Goal: Transaction & Acquisition: Book appointment/travel/reservation

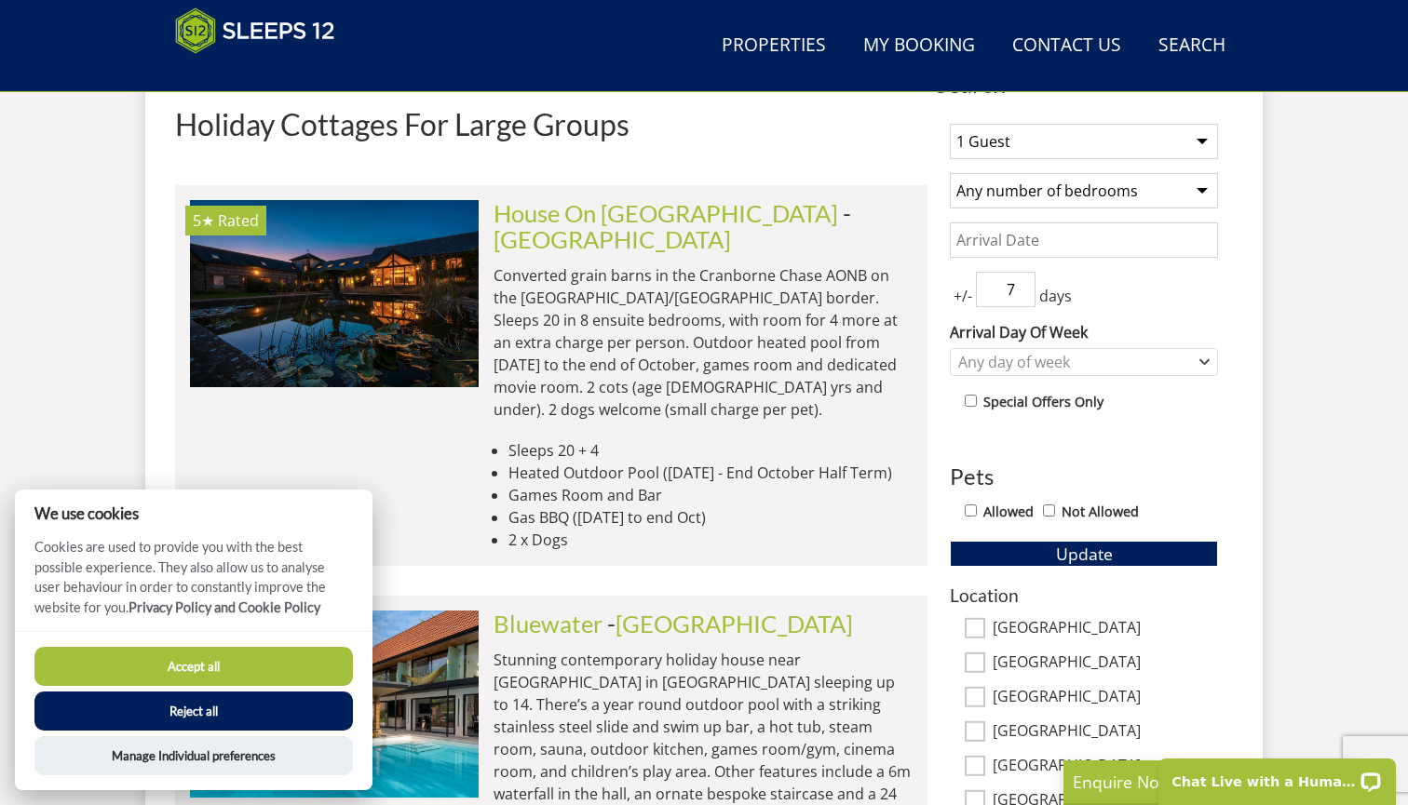
scroll to position [755, 0]
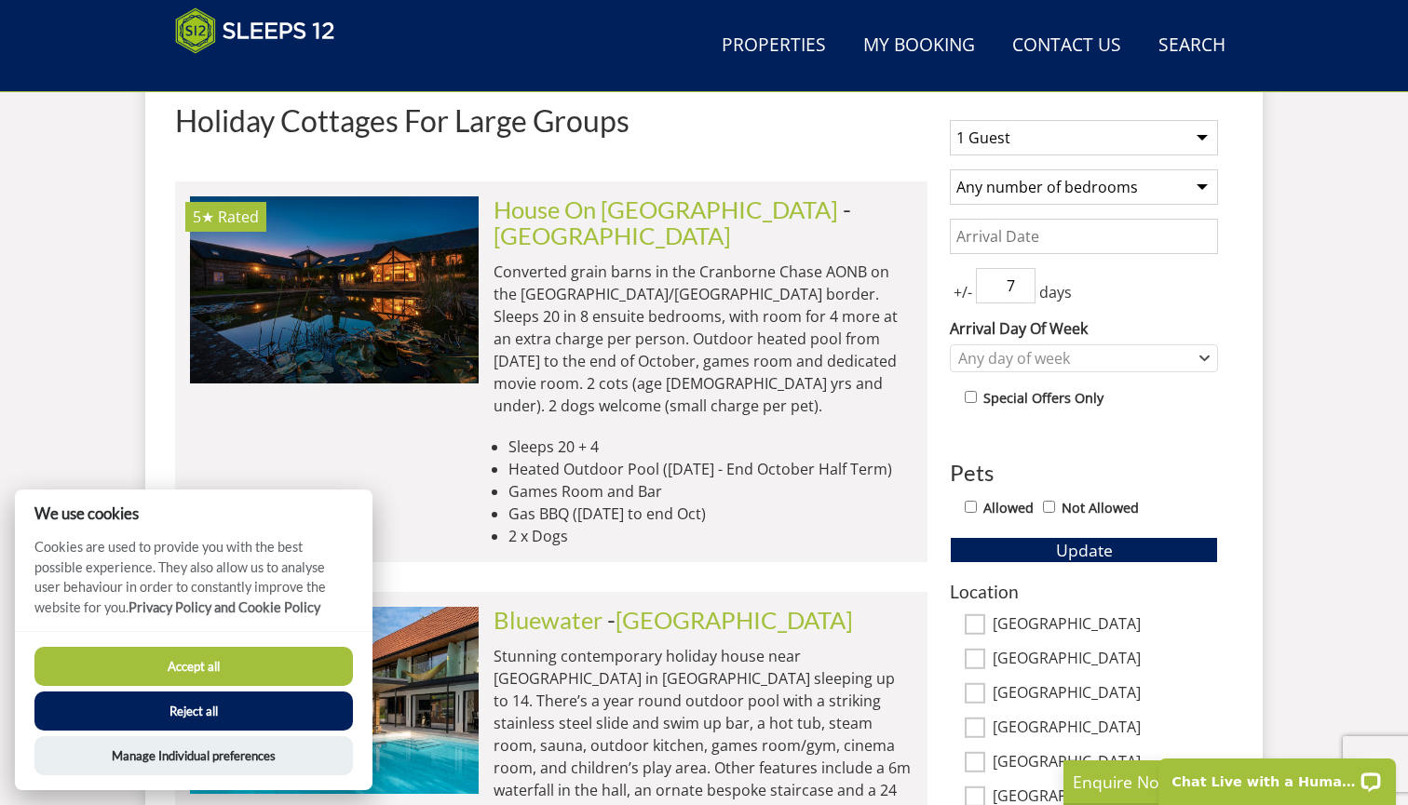
click at [1109, 141] on select "1 Guest 2 Guests 3 Guests 4 Guests 5 Guests 6 Guests 7 Guests 8 Guests 9 Guests…" at bounding box center [1084, 137] width 268 height 35
select select "10"
click at [1095, 197] on select "Any number of bedrooms 1 Bedroom 2 Bedrooms 3 Bedrooms 4 Bedrooms 5 Bedrooms 6 …" at bounding box center [1084, 186] width 268 height 35
select select "5"
click at [1090, 247] on input "Date" at bounding box center [1084, 236] width 268 height 35
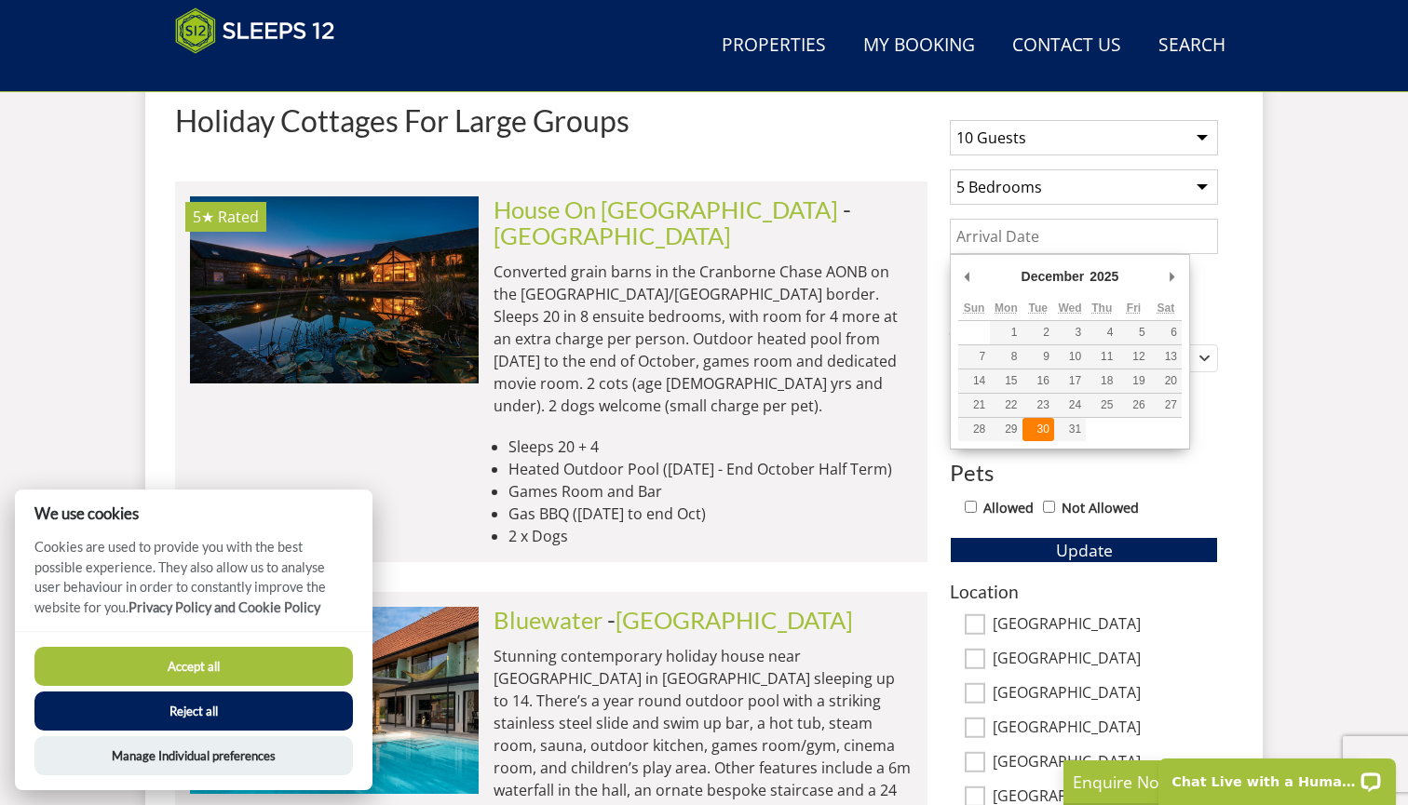
type input "[DATE]"
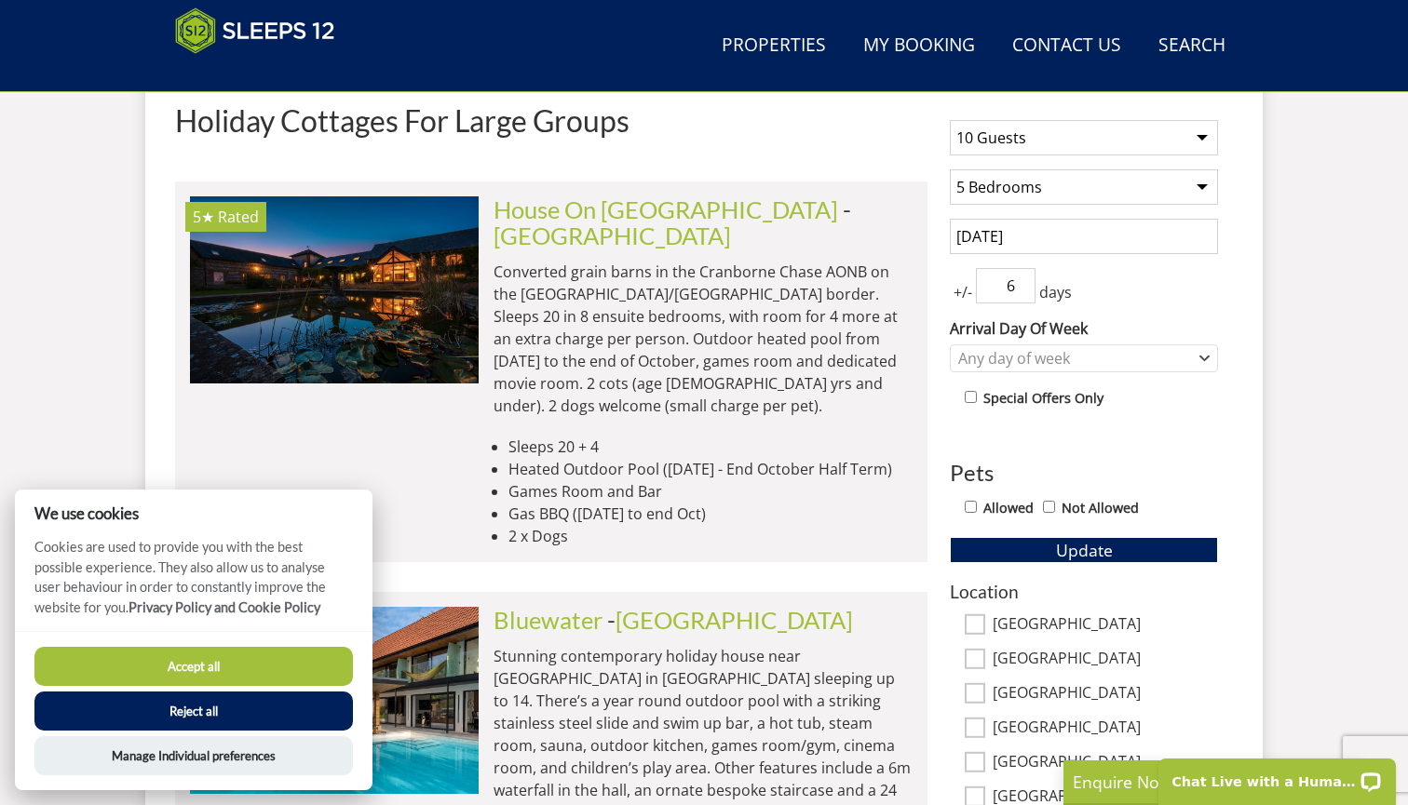
click at [1019, 294] on input "6" at bounding box center [1006, 285] width 60 height 35
click at [1019, 294] on input "5" at bounding box center [1006, 285] width 60 height 35
click at [1019, 294] on input "4" at bounding box center [1006, 285] width 60 height 35
click at [1019, 294] on input "3" at bounding box center [1006, 285] width 60 height 35
click at [1019, 294] on input "2" at bounding box center [1006, 285] width 60 height 35
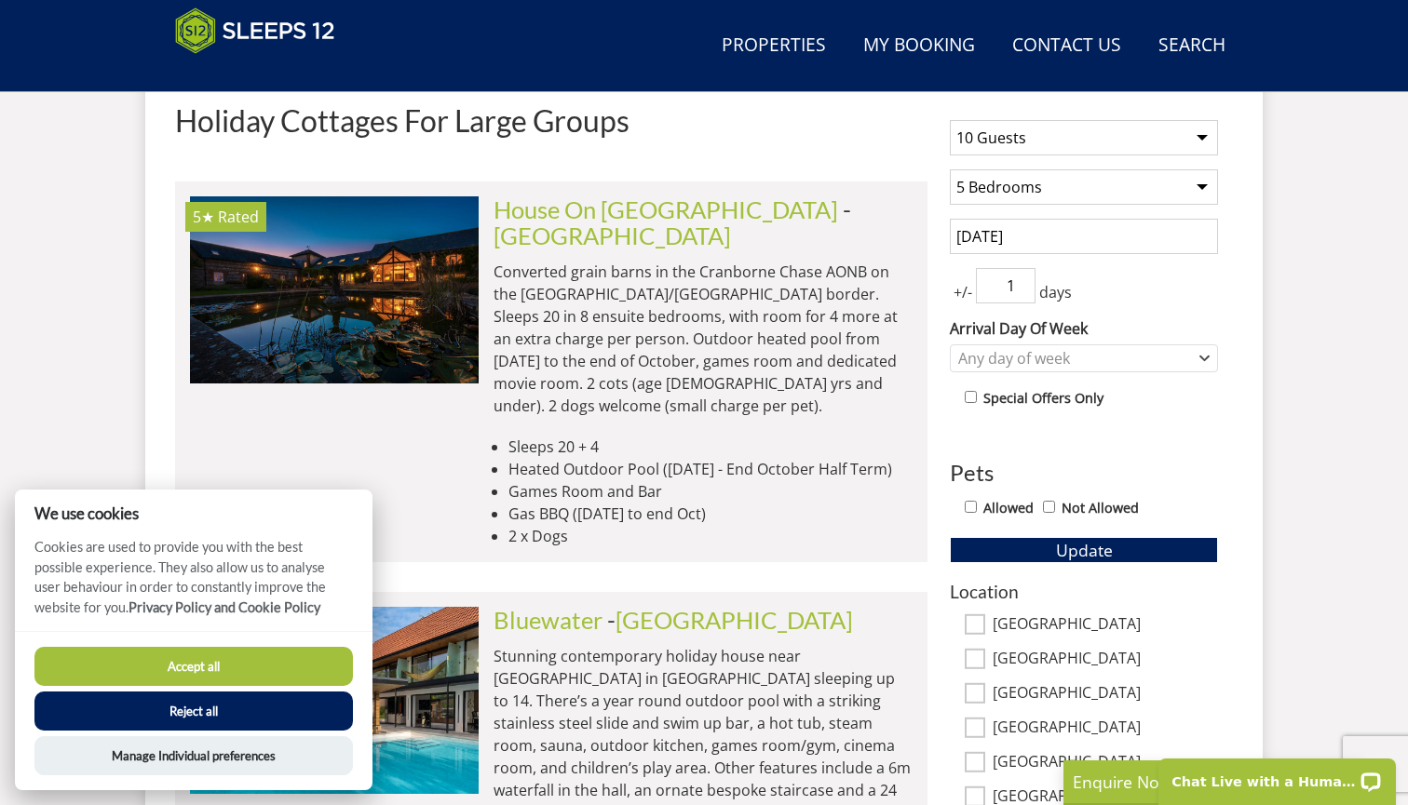
click at [1019, 294] on input "1" at bounding box center [1006, 285] width 60 height 35
click at [1019, 294] on input "0" at bounding box center [1006, 285] width 60 height 35
click at [1021, 282] on input "1" at bounding box center [1006, 285] width 60 height 35
click at [1021, 282] on input "2" at bounding box center [1006, 285] width 60 height 35
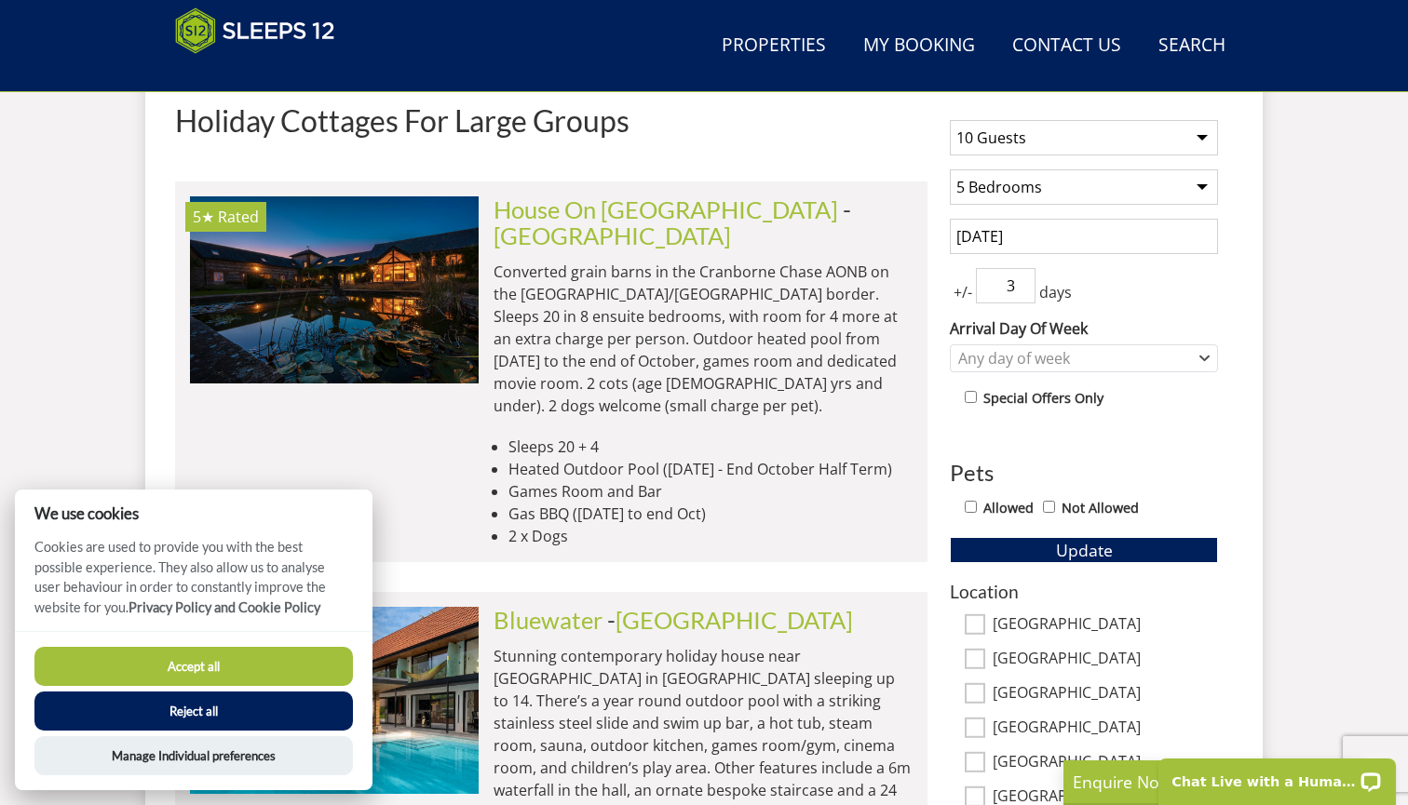
click at [1021, 285] on input "3" at bounding box center [1006, 285] width 60 height 35
click at [1022, 290] on input "2" at bounding box center [1006, 285] width 60 height 35
click at [1022, 290] on input "1" at bounding box center [1006, 285] width 60 height 35
type input "0"
click at [1022, 290] on input "0" at bounding box center [1006, 285] width 60 height 35
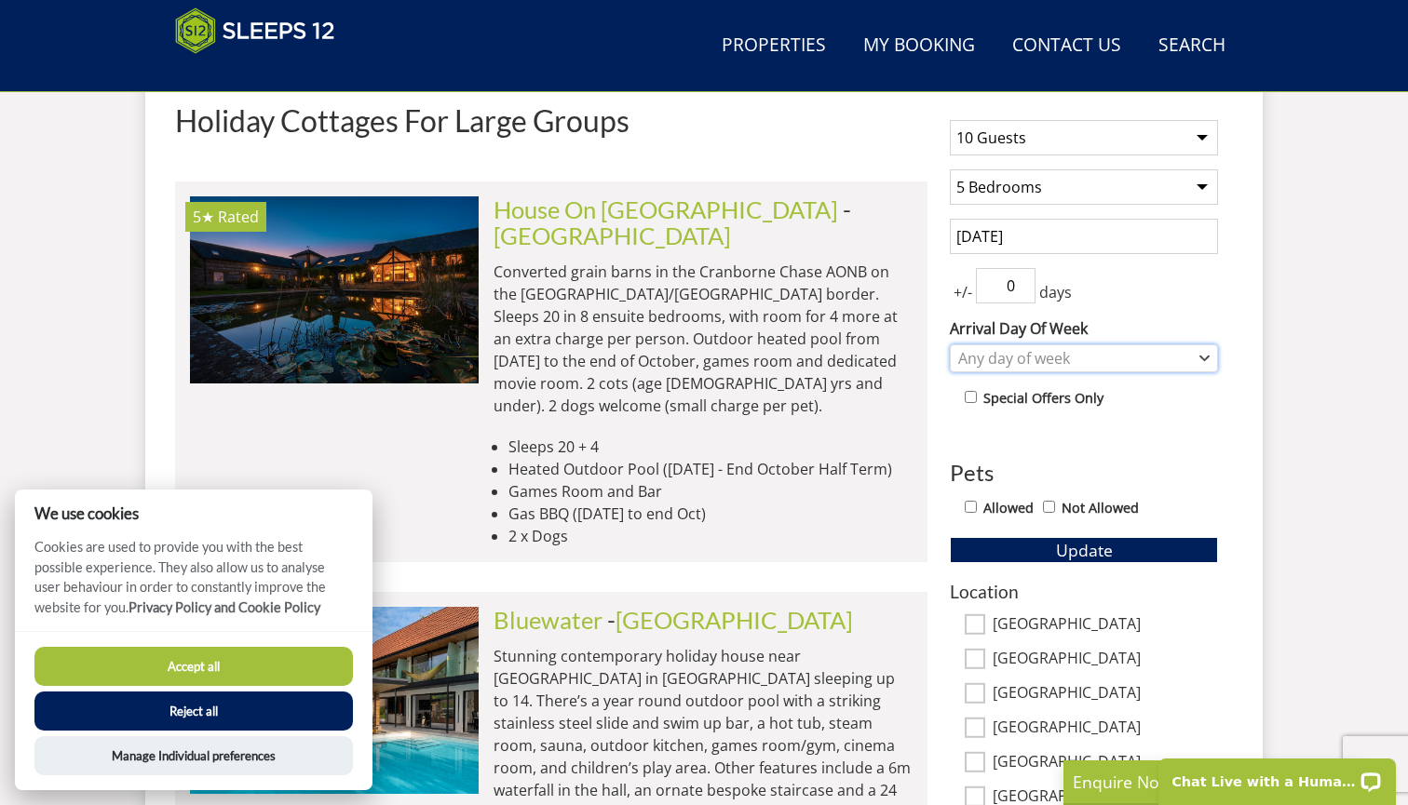
click at [1036, 354] on div "Any day of week" at bounding box center [1073, 358] width 241 height 20
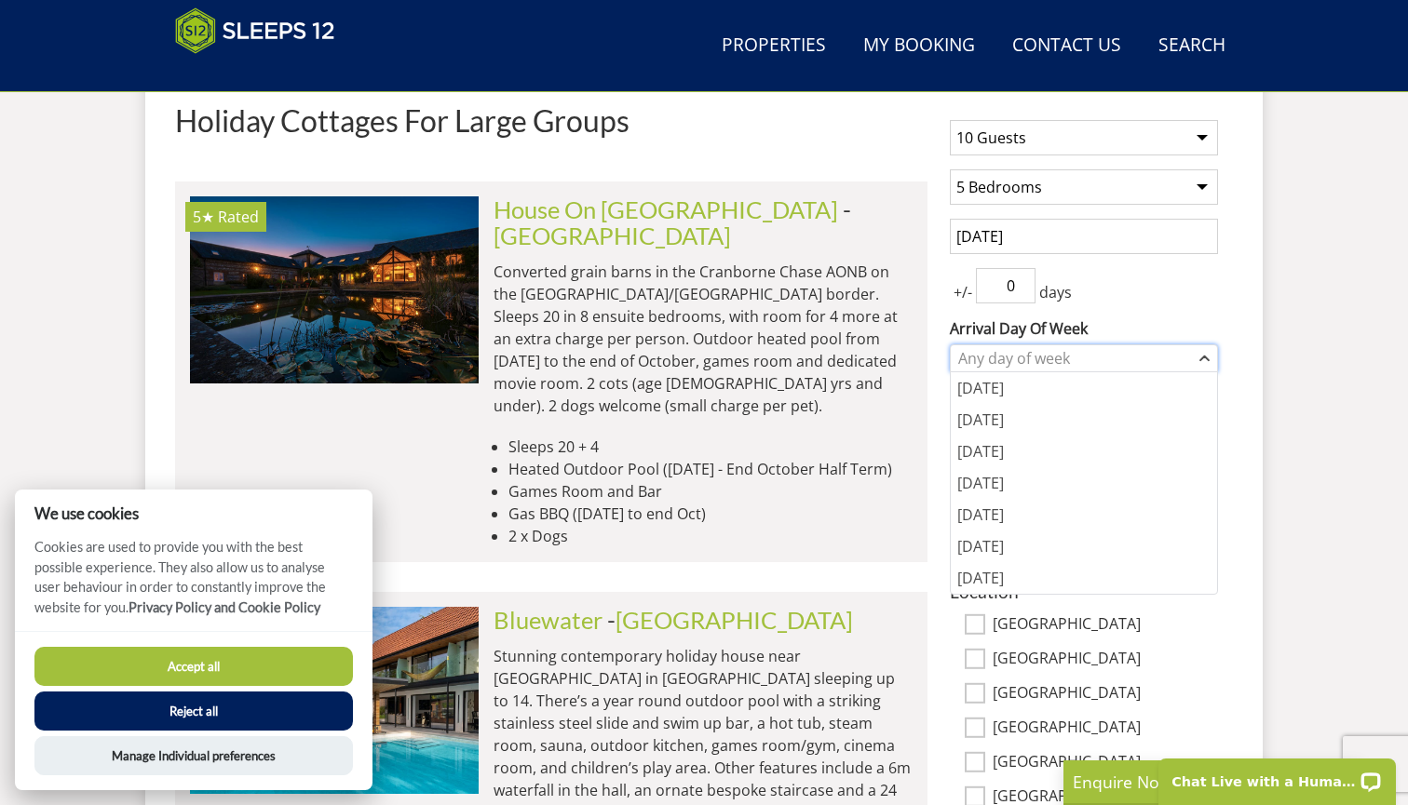
click at [1036, 354] on div "Any day of week" at bounding box center [1073, 358] width 241 height 20
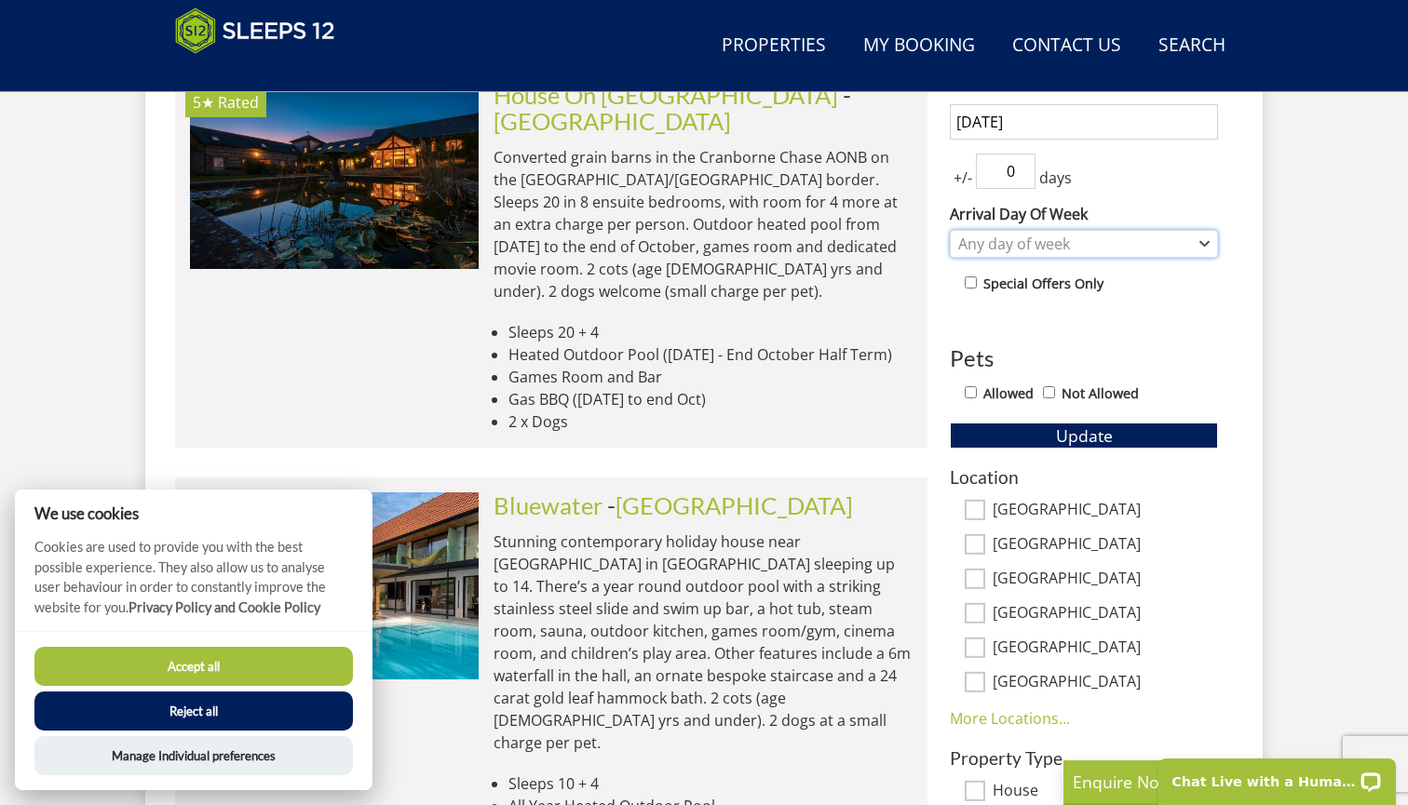
scroll to position [872, 0]
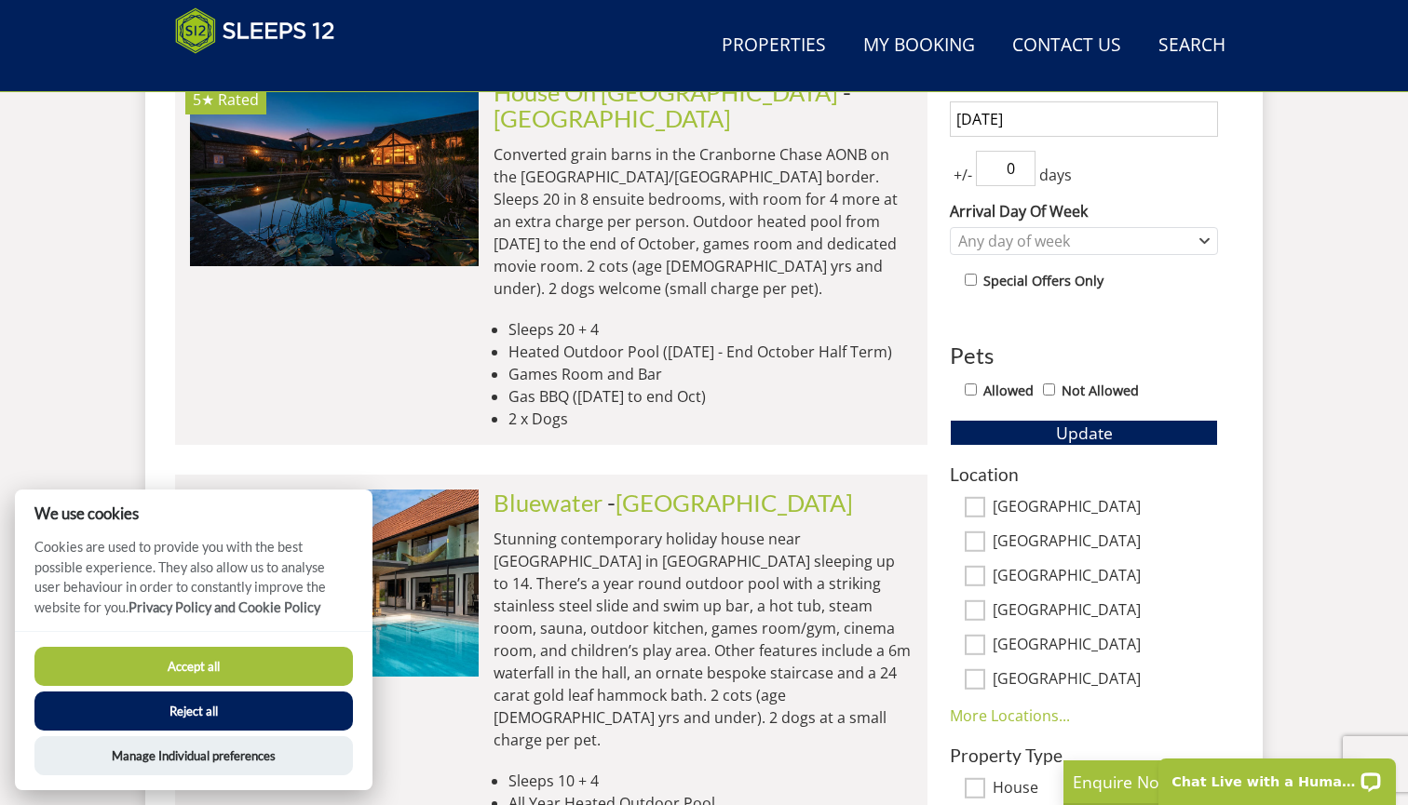
click at [985, 396] on label "Allowed" at bounding box center [1008, 391] width 50 height 20
click at [977, 396] on input "Allowed" at bounding box center [971, 390] width 12 height 12
checkbox input "true"
click at [1005, 433] on button "Update" at bounding box center [1084, 433] width 268 height 26
